Goal: Navigation & Orientation: Find specific page/section

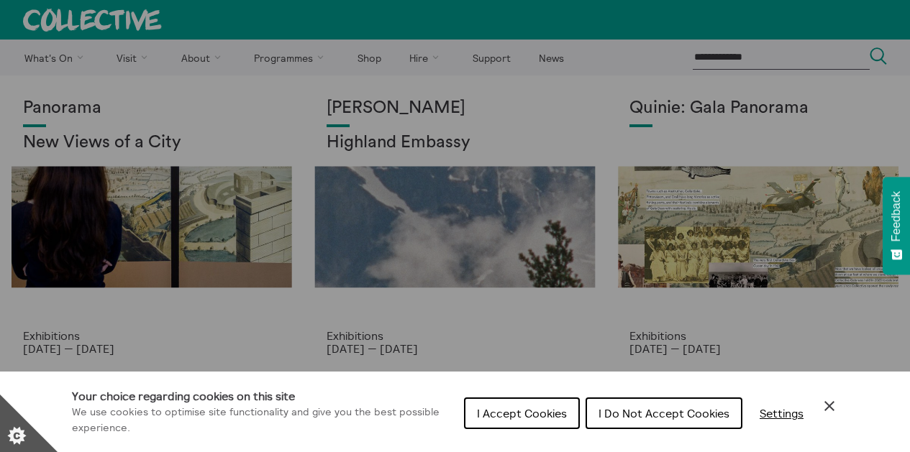
click at [505, 407] on button "I Accept Cookies" at bounding box center [522, 414] width 116 height 32
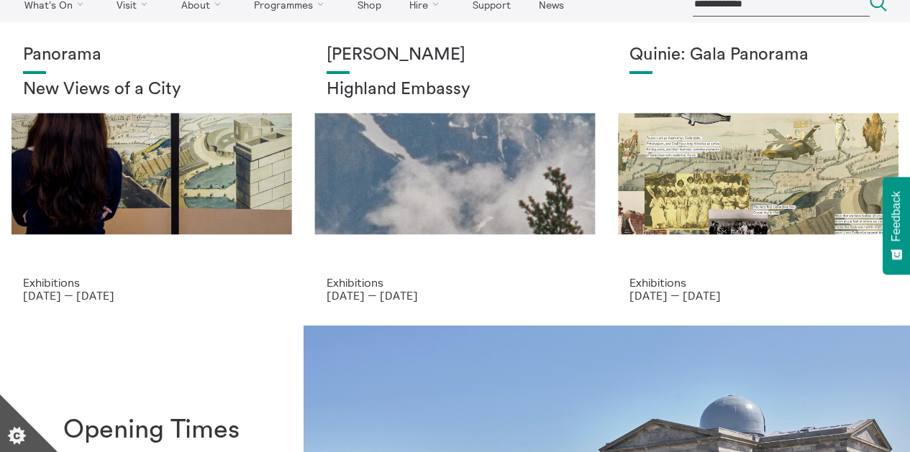
scroll to position [244, 0]
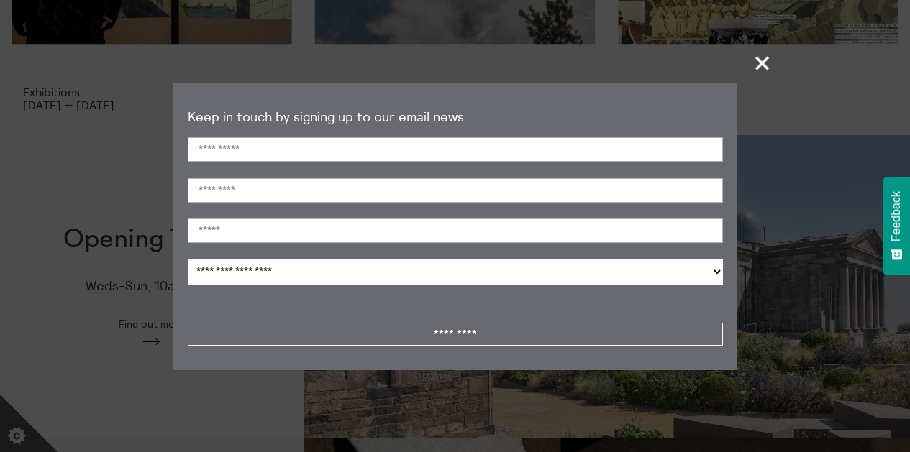
click at [763, 63] on span "+" at bounding box center [762, 63] width 42 height 42
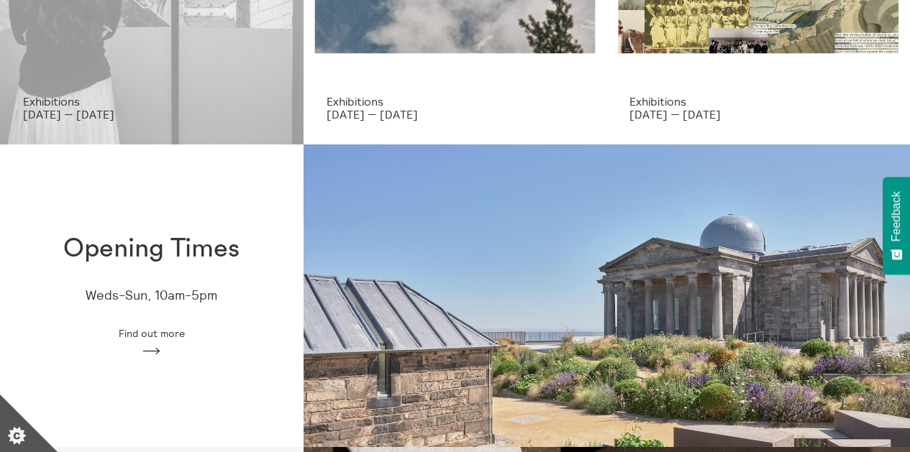
scroll to position [0, 0]
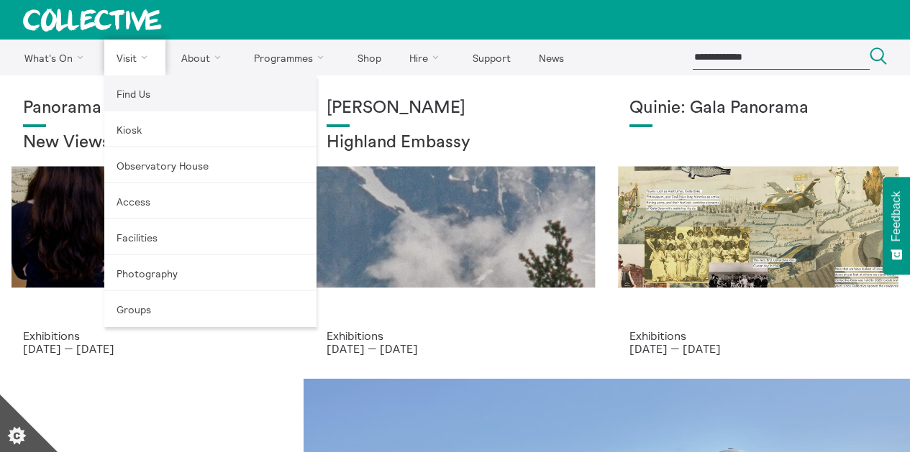
click at [122, 88] on link "Find Us" at bounding box center [210, 94] width 212 height 36
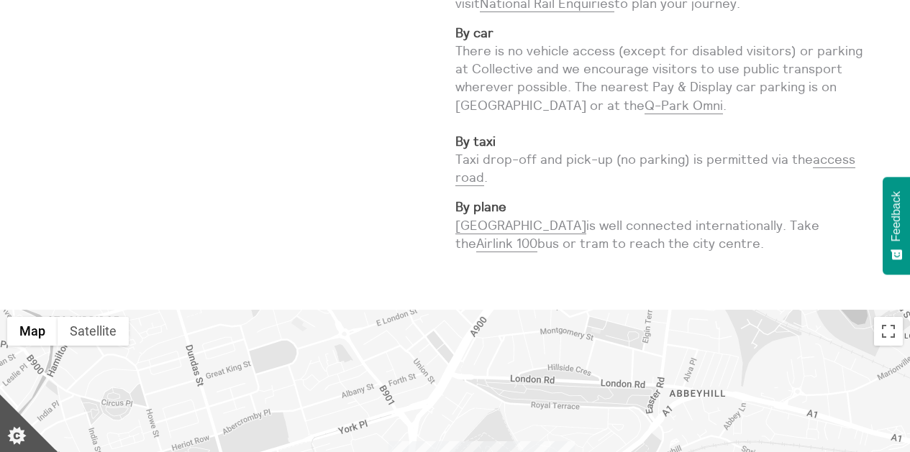
scroll to position [521, 0]
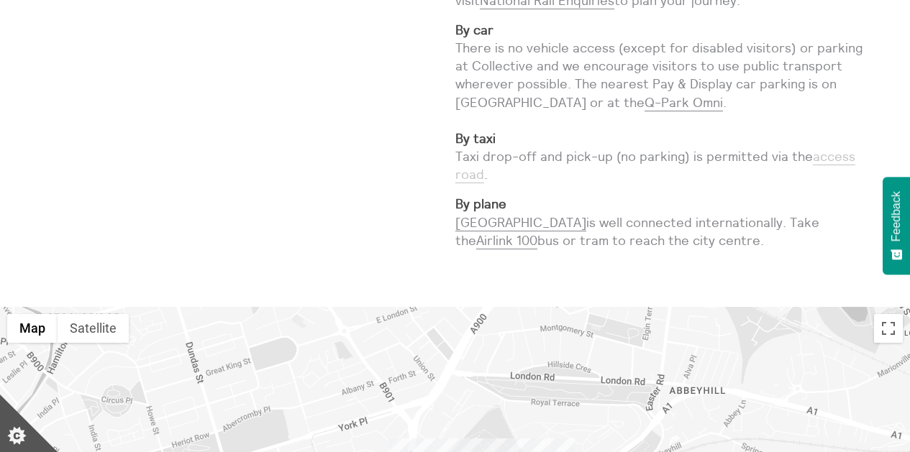
click at [819, 148] on link "access road" at bounding box center [655, 165] width 400 height 35
click at [465, 148] on link "access road" at bounding box center [655, 165] width 400 height 35
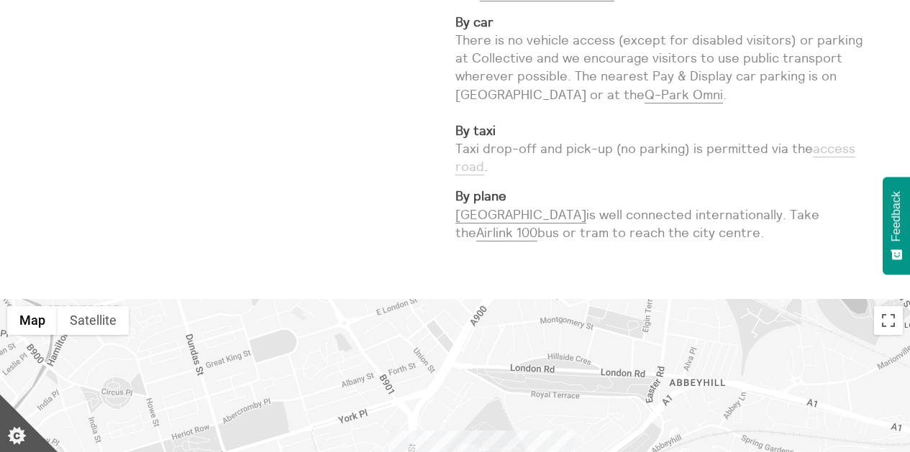
scroll to position [775, 0]
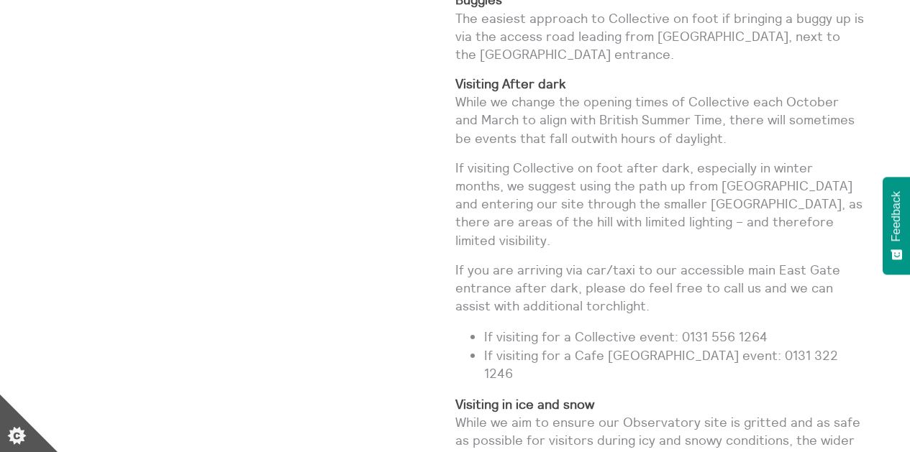
scroll to position [1102, 0]
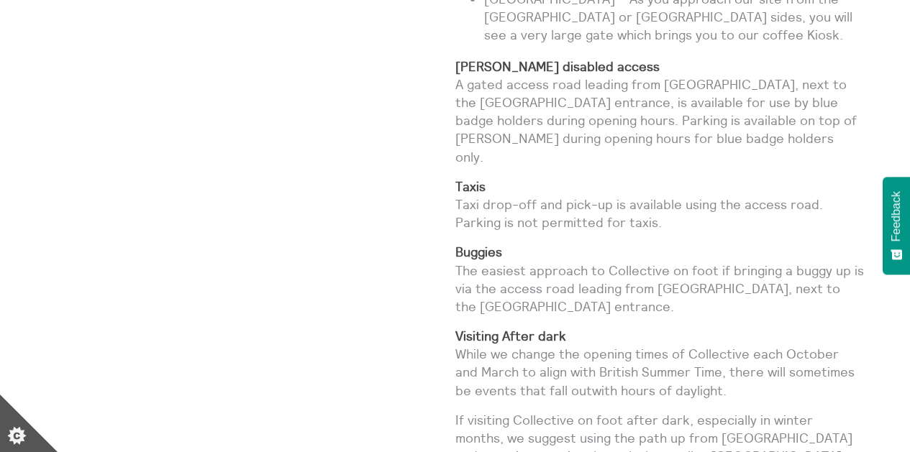
click at [661, 178] on p "Taxis Taxi drop-off and pick-up is available using the access road. Parking is …" at bounding box center [659, 205] width 409 height 55
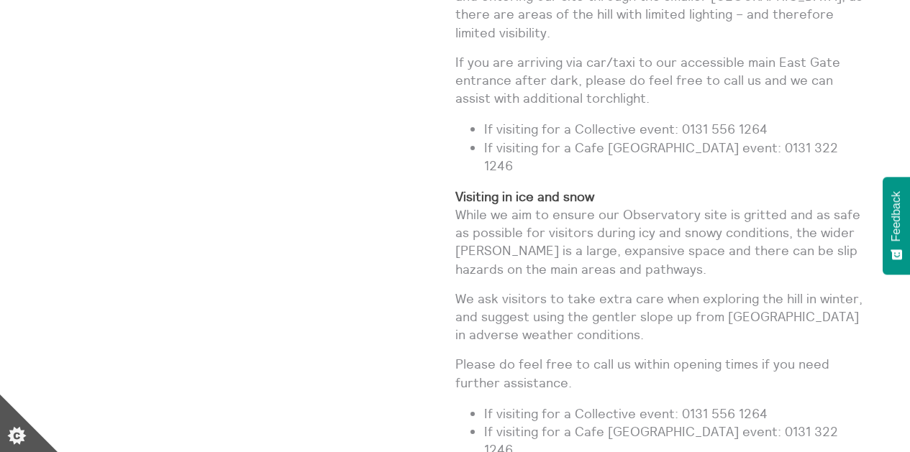
scroll to position [1519, 0]
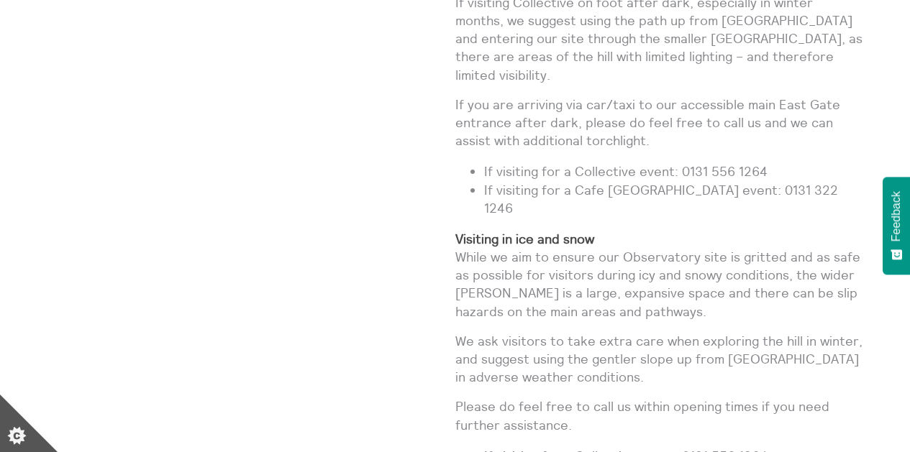
drag, startPoint x: 914, startPoint y: 152, endPoint x: 900, endPoint y: 215, distance: 64.7
click at [900, 215] on button "Feedback" at bounding box center [895, 226] width 27 height 98
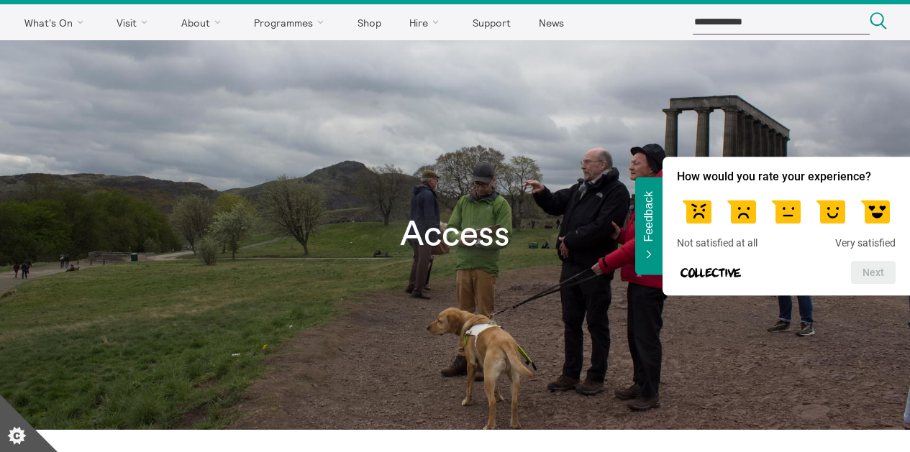
scroll to position [0, 0]
